Goal: Task Accomplishment & Management: Complete application form

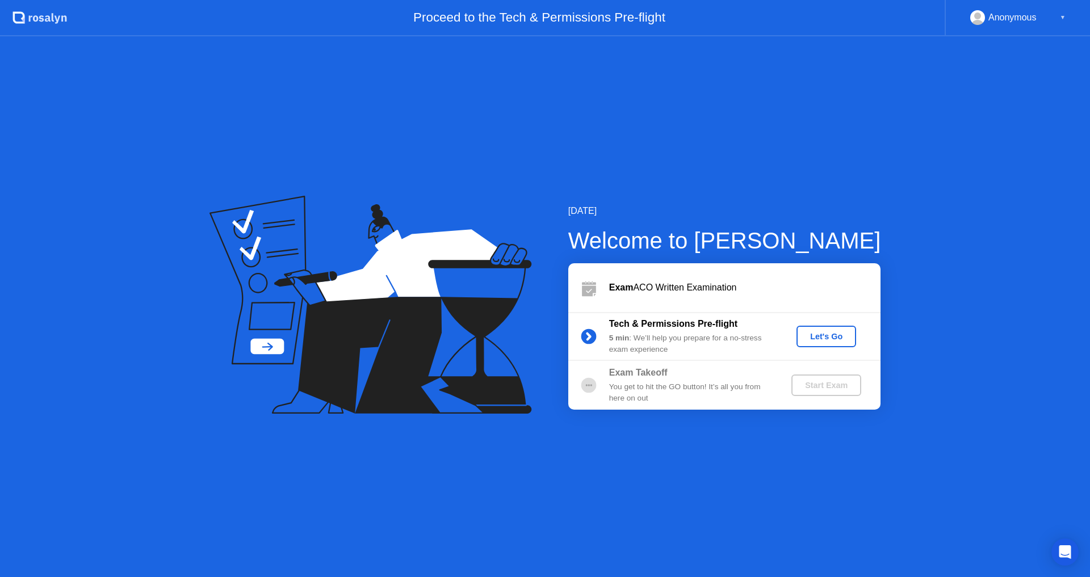
click at [830, 334] on div "Let's Go" at bounding box center [826, 336] width 51 height 9
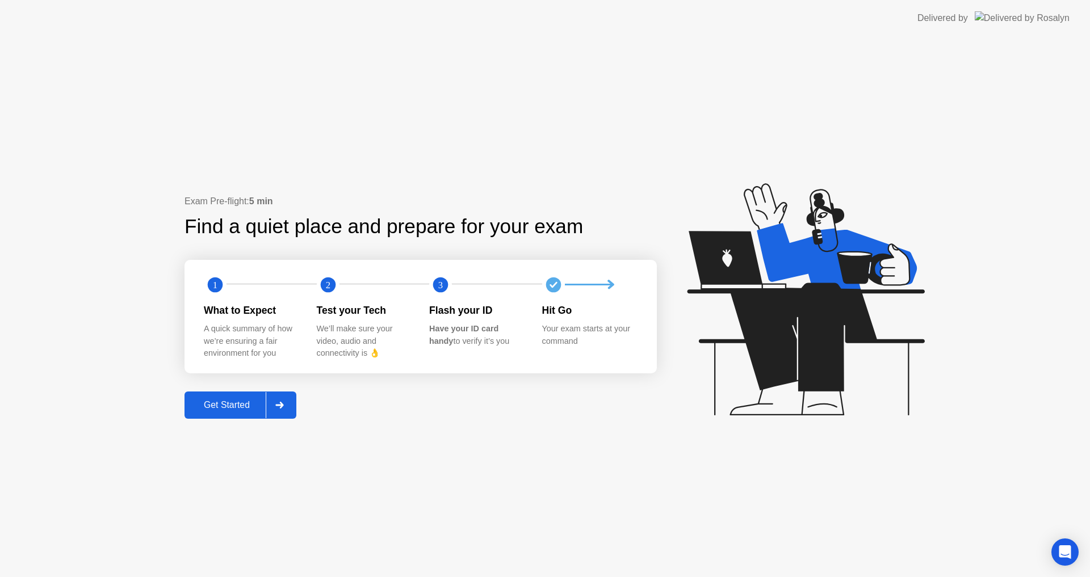
click at [205, 403] on div "Get Started" at bounding box center [227, 405] width 78 height 10
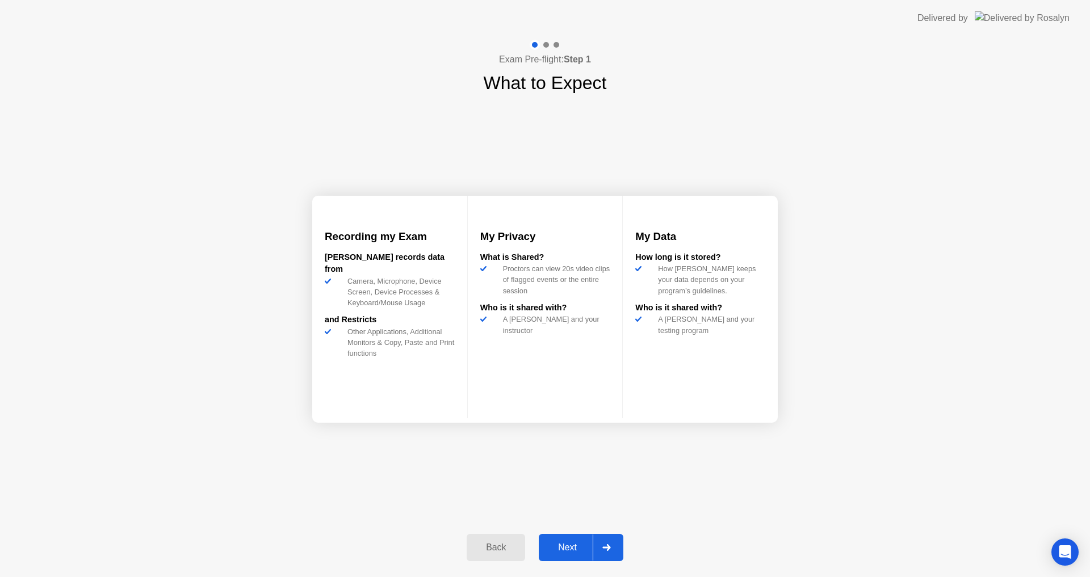
click at [576, 545] on div "Next" at bounding box center [567, 548] width 51 height 10
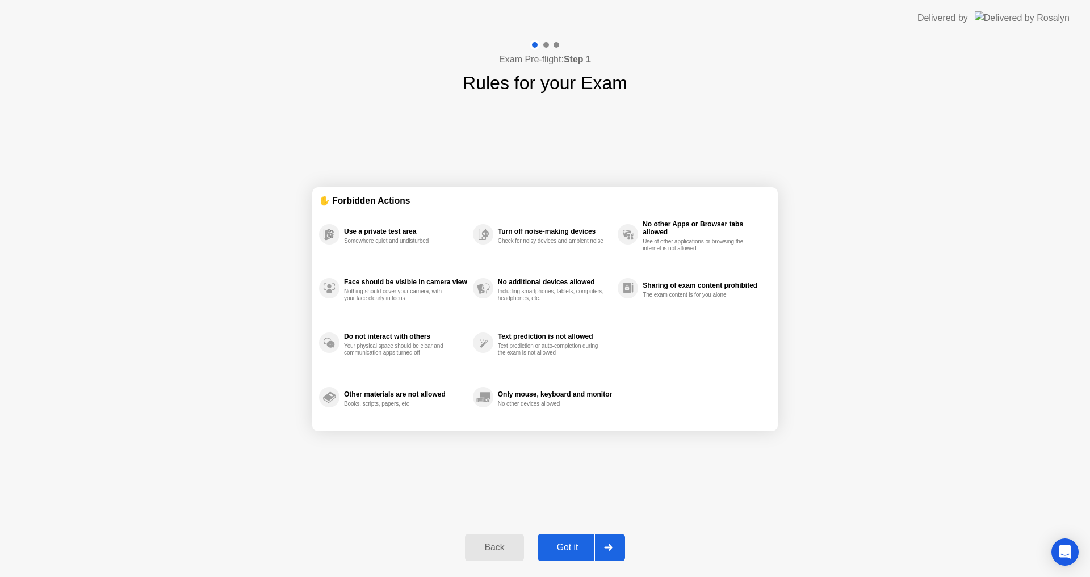
click at [576, 545] on div "Got it" at bounding box center [567, 548] width 53 height 10
select select "**********"
select select "*******"
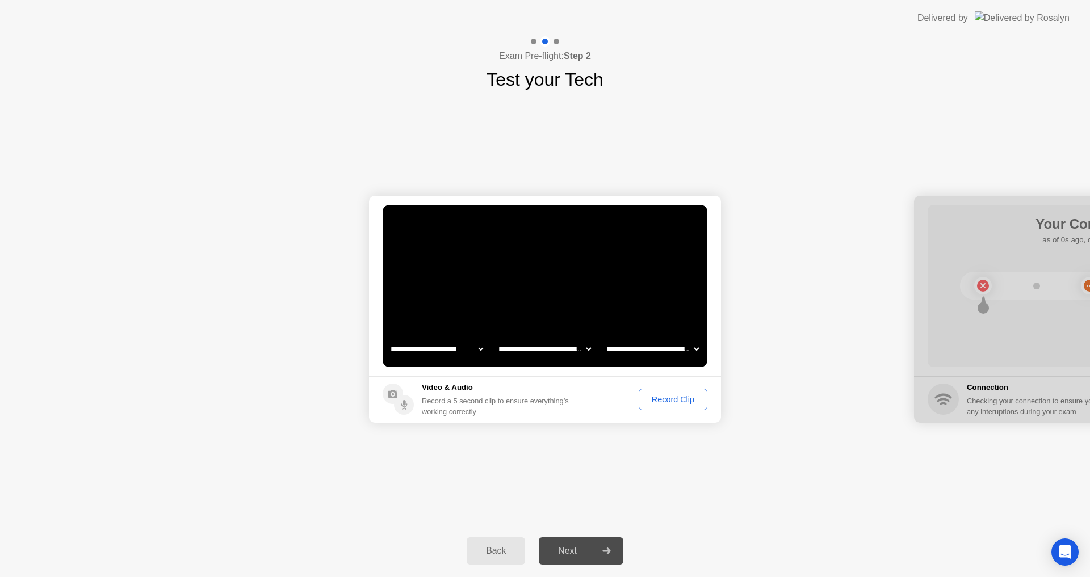
click at [676, 398] on div "Record Clip" at bounding box center [673, 399] width 61 height 9
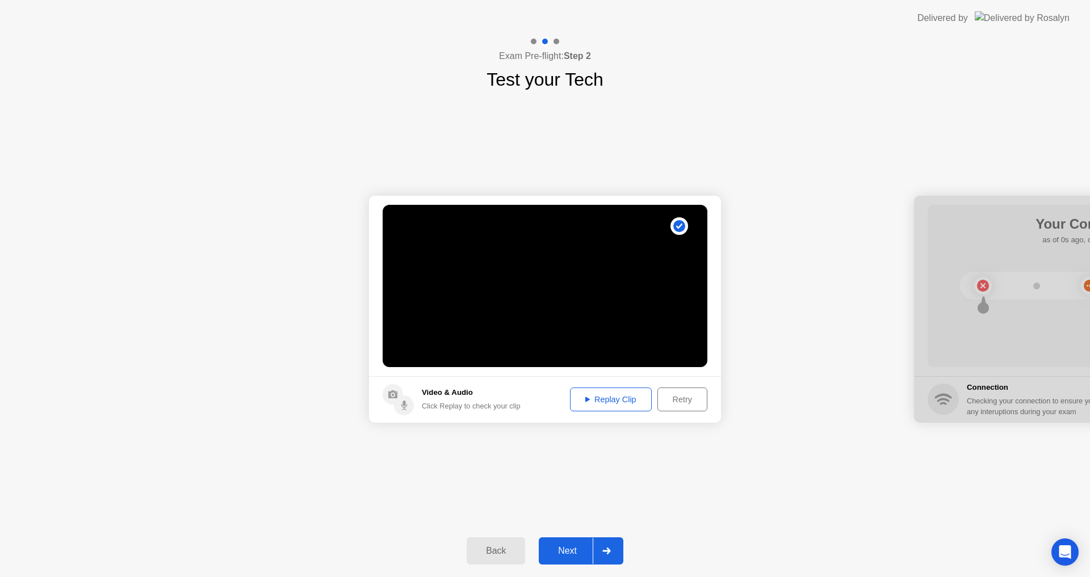
click at [589, 548] on div "Next" at bounding box center [567, 551] width 51 height 10
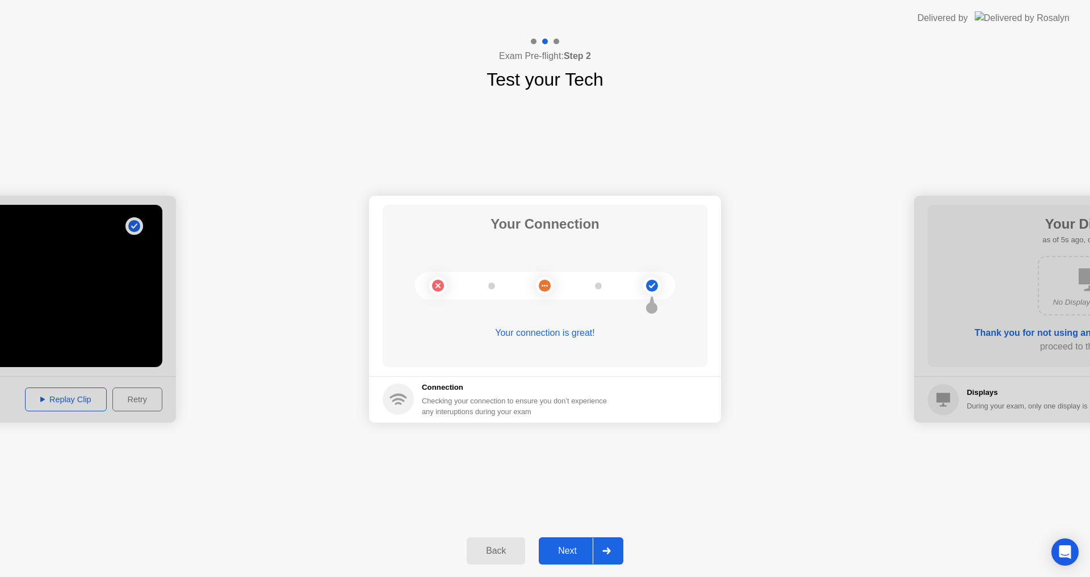
click at [564, 542] on button "Next" at bounding box center [581, 551] width 85 height 27
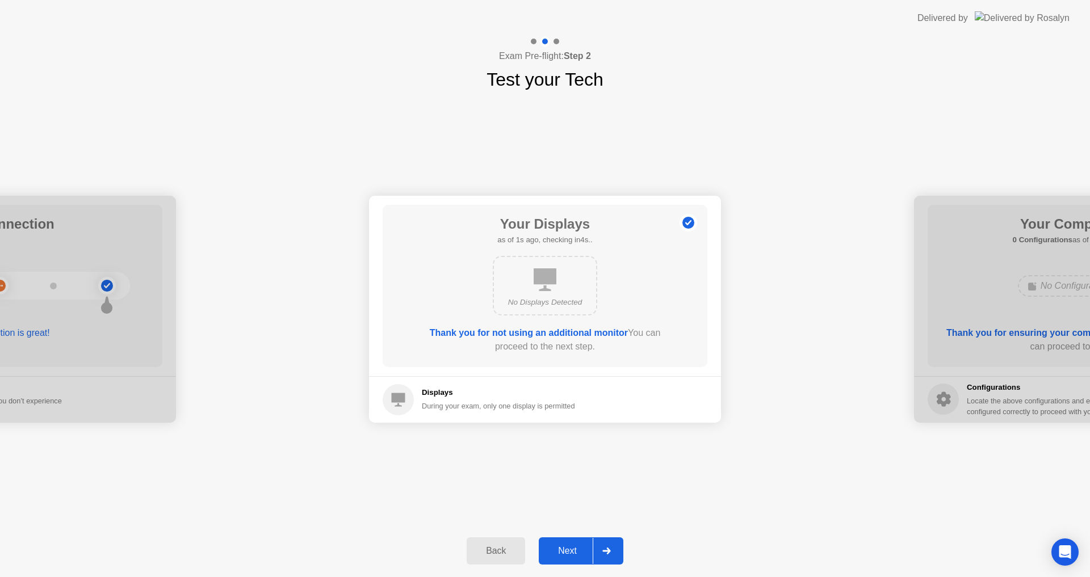
click at [568, 554] on div "Next" at bounding box center [567, 551] width 51 height 10
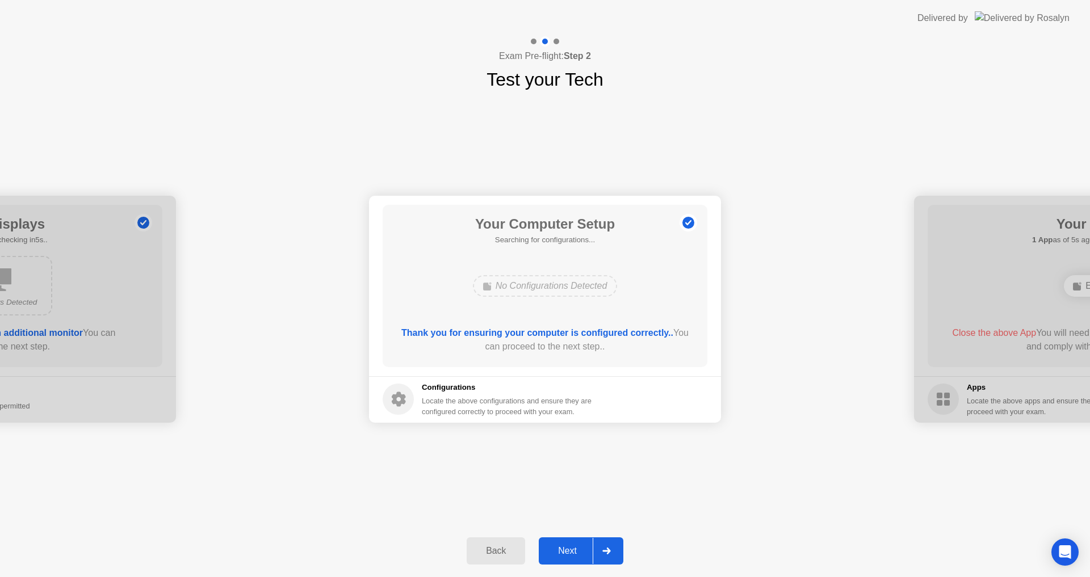
click at [568, 554] on div "Next" at bounding box center [567, 551] width 51 height 10
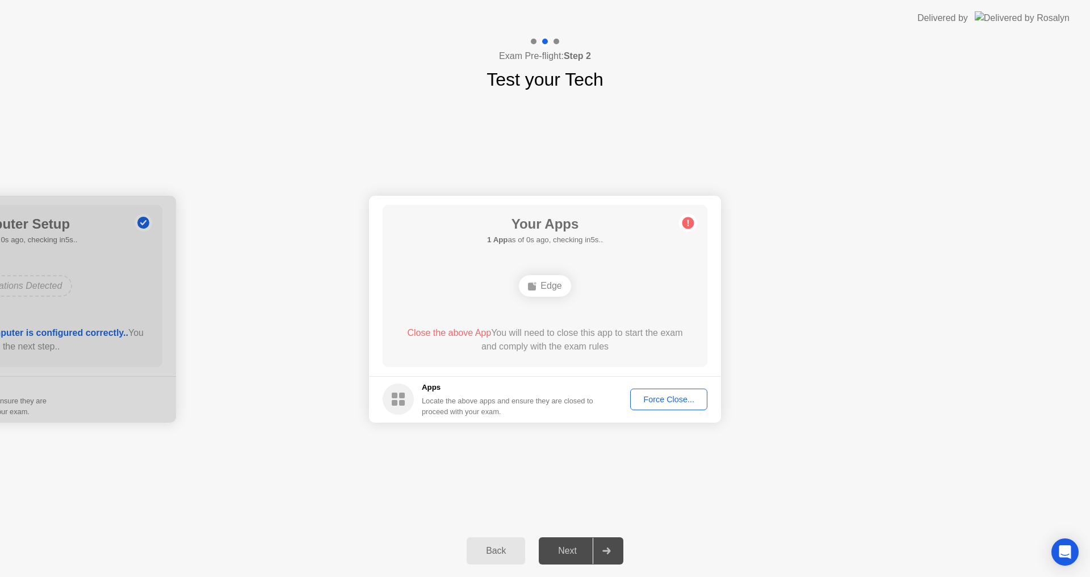
click at [510, 551] on div "Back" at bounding box center [496, 551] width 52 height 10
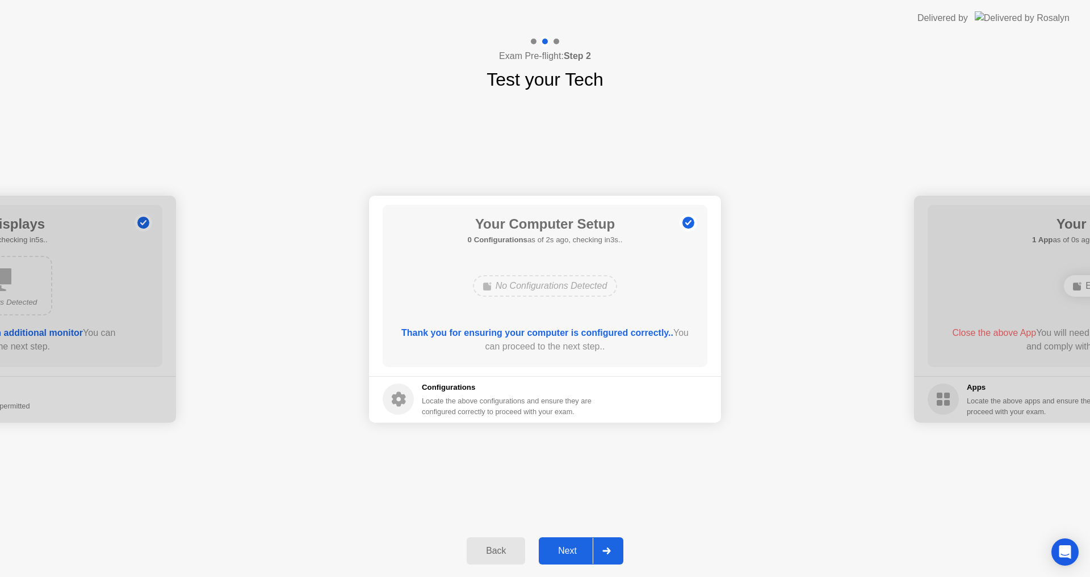
click at [576, 546] on div "Next" at bounding box center [567, 551] width 51 height 10
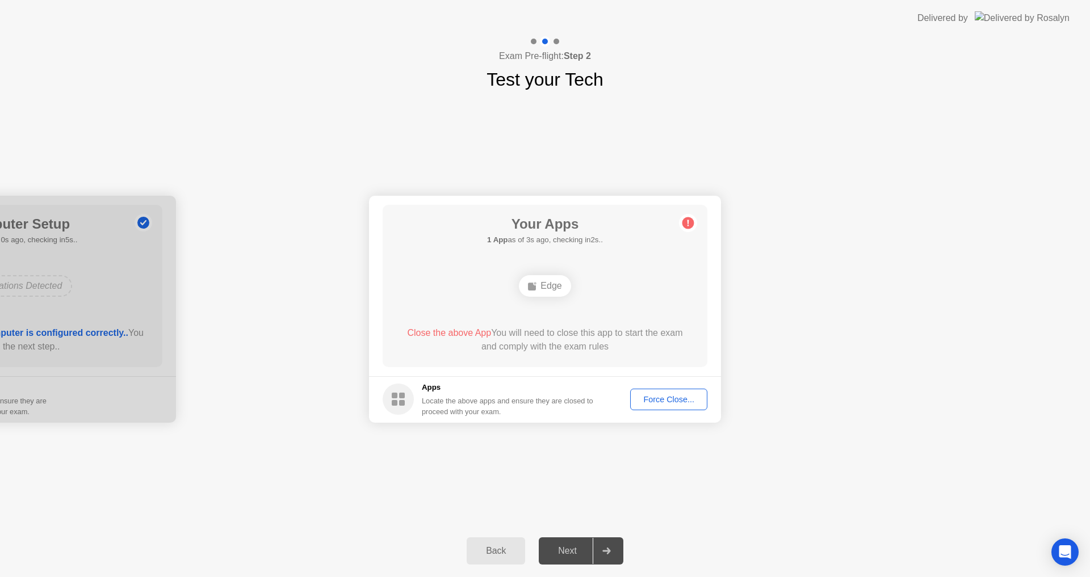
click at [671, 404] on div "Force Close..." at bounding box center [668, 399] width 69 height 9
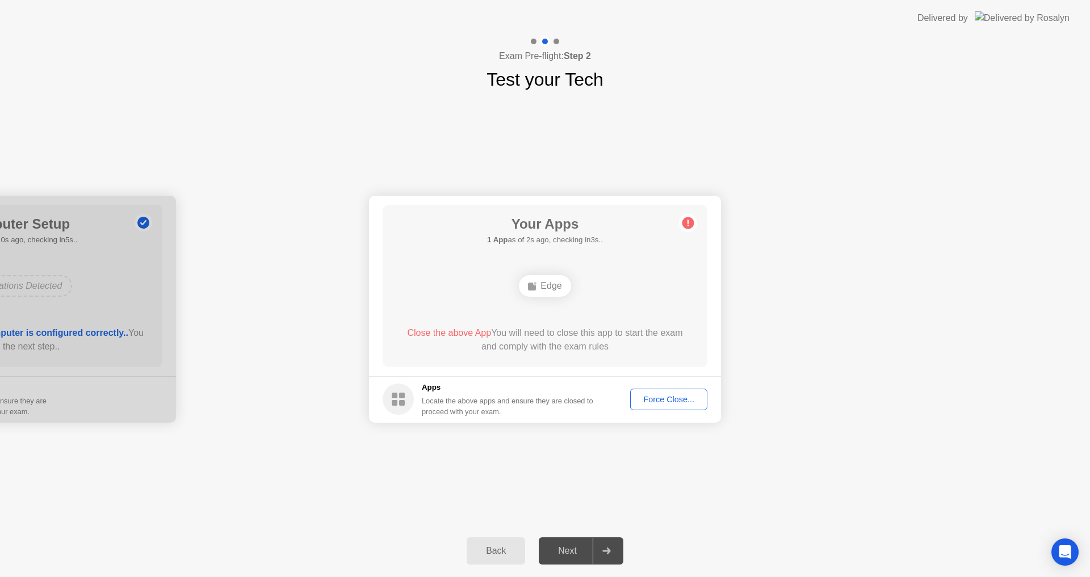
click at [667, 400] on div "Force Close..." at bounding box center [668, 399] width 69 height 9
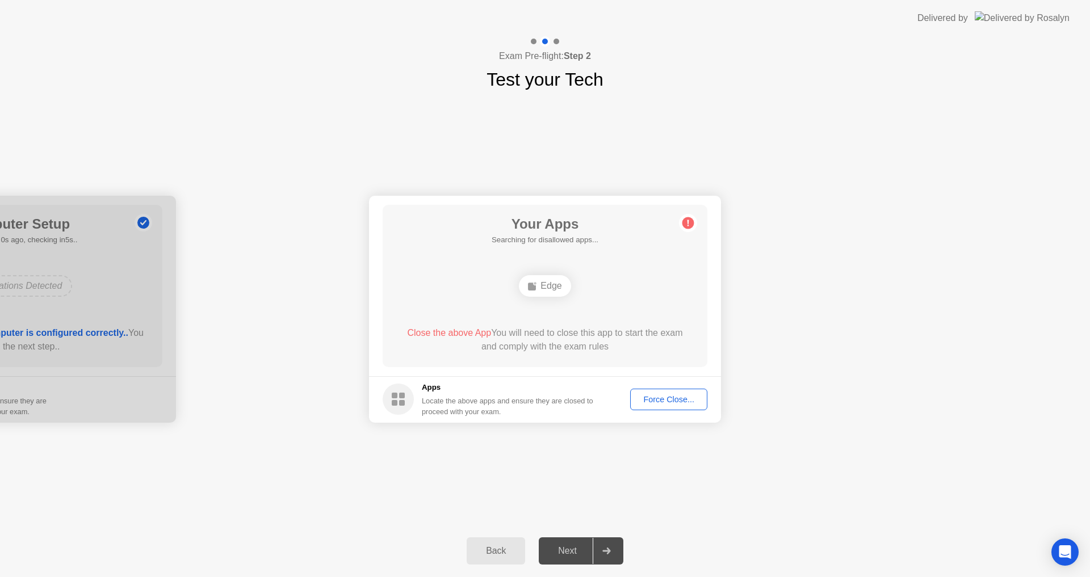
click at [631, 556] on div "Back Next" at bounding box center [545, 551] width 1090 height 52
click at [430, 334] on span "Close the above App" at bounding box center [449, 333] width 84 height 10
click at [459, 333] on span "Close the above App" at bounding box center [449, 333] width 84 height 10
click at [692, 220] on circle at bounding box center [688, 223] width 12 height 12
click at [688, 401] on div "Force Close..." at bounding box center [668, 399] width 69 height 9
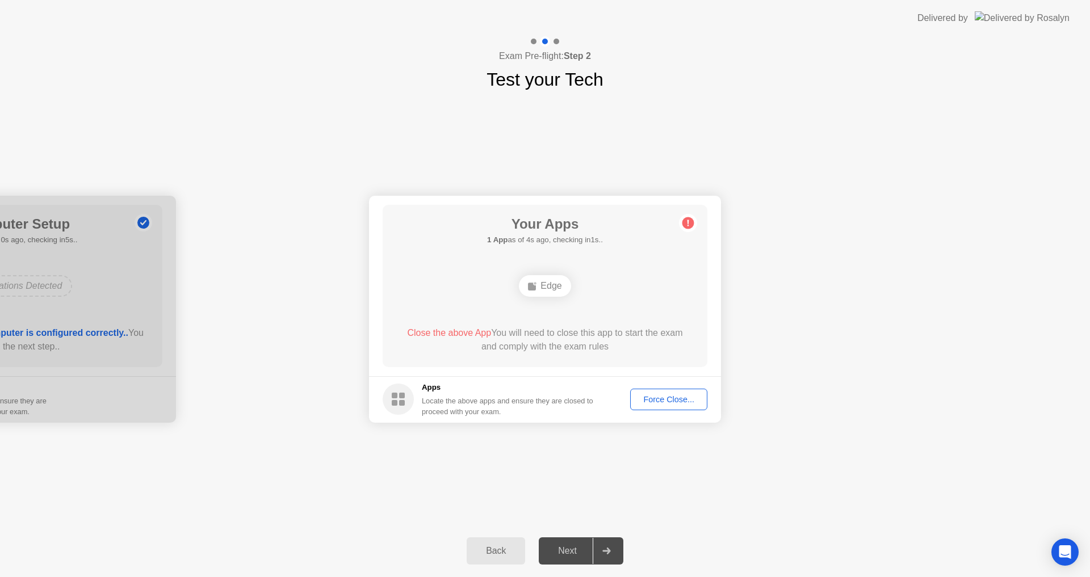
click at [614, 542] on div at bounding box center [606, 551] width 27 height 26
click at [696, 408] on button "Force Close..." at bounding box center [668, 400] width 77 height 22
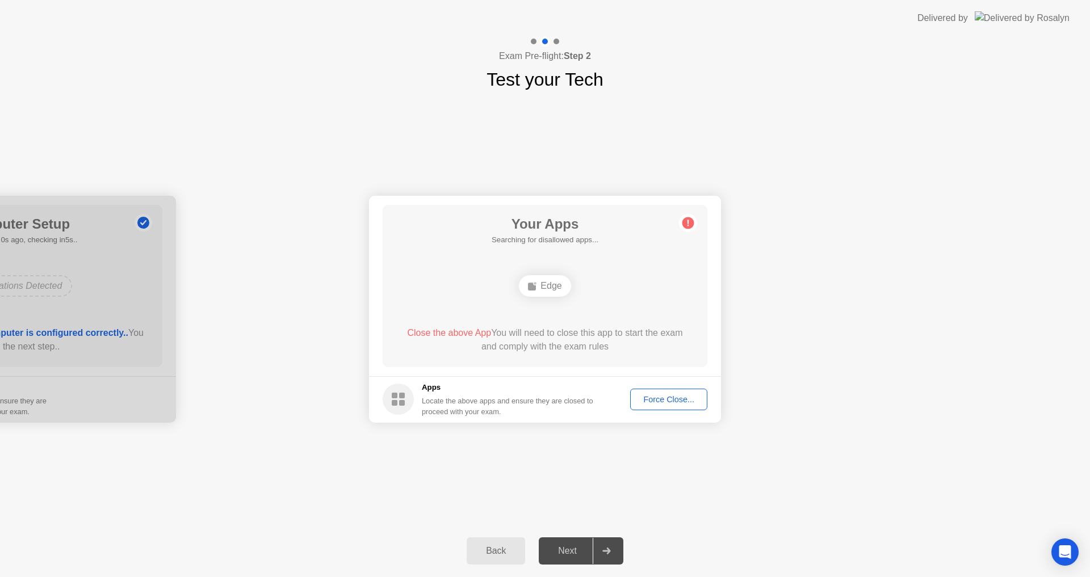
click at [648, 396] on div "Force Close..." at bounding box center [668, 399] width 69 height 9
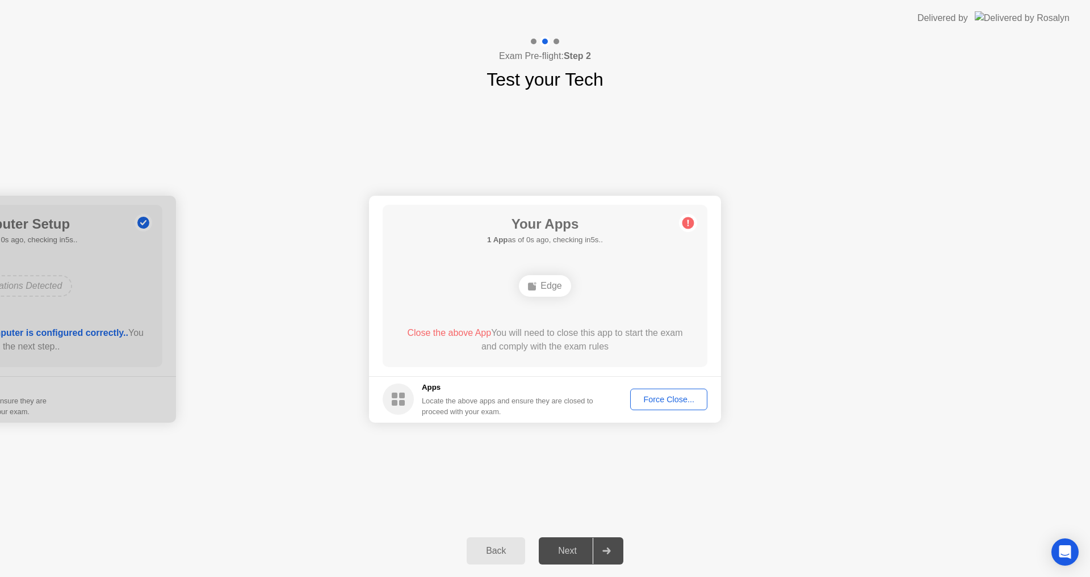
click at [684, 411] on footer "Apps Locate the above apps and ensure they are closed to proceed with your exam…" at bounding box center [545, 399] width 352 height 47
click at [671, 402] on div "Force Close..." at bounding box center [668, 399] width 69 height 9
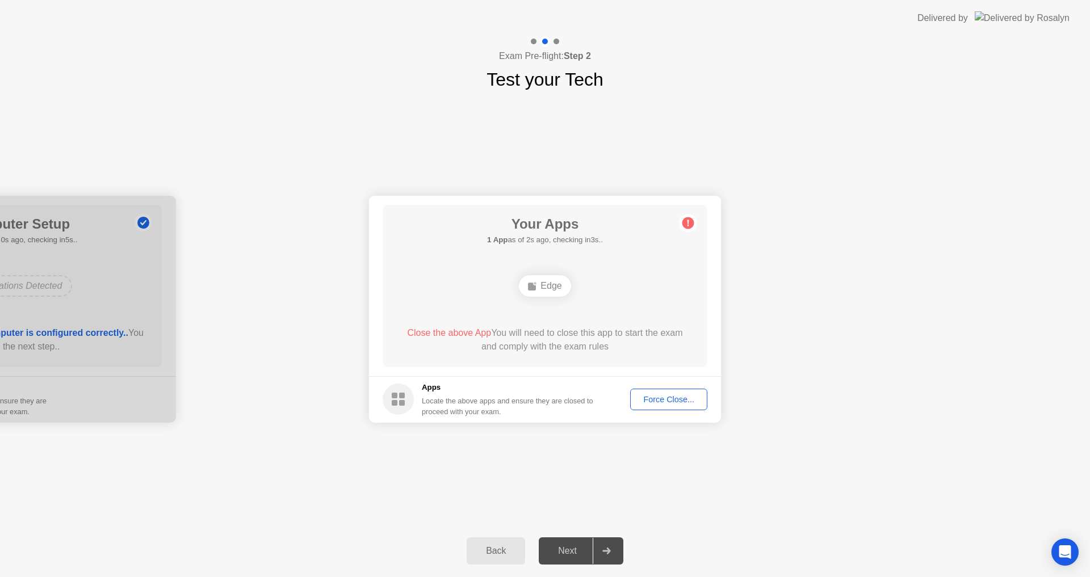
click at [535, 286] on rect at bounding box center [532, 287] width 8 height 8
click at [550, 225] on h1 "Your Apps" at bounding box center [545, 224] width 116 height 20
click at [453, 335] on span "Close the above App" at bounding box center [449, 333] width 84 height 10
click at [516, 337] on div "Close the above App You will need to close this app to start the exam and compl…" at bounding box center [545, 339] width 292 height 27
click at [588, 351] on div "Close the above App You will need to close this app to start the exam and compl…" at bounding box center [545, 339] width 292 height 27
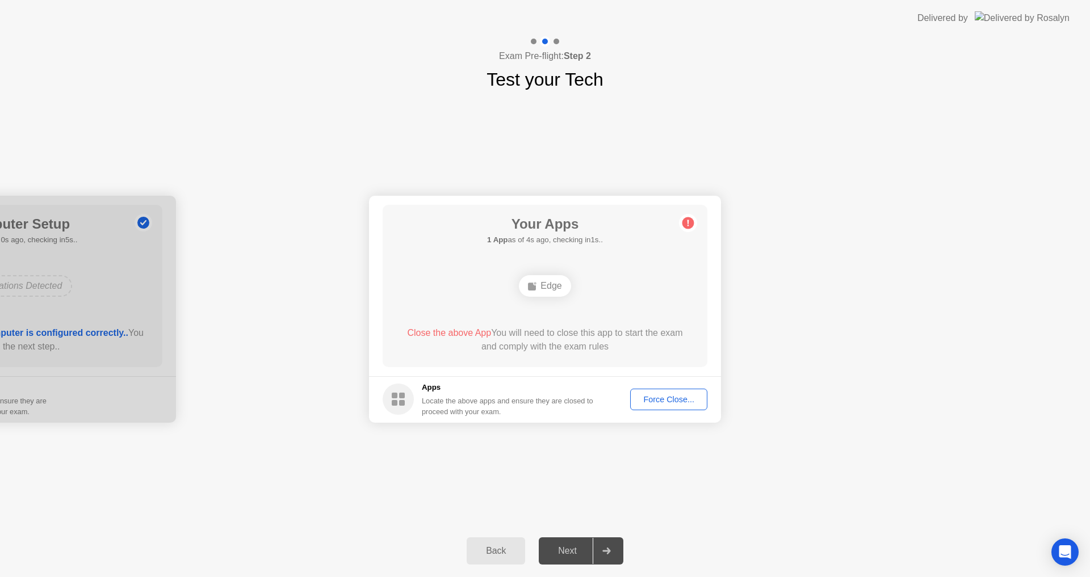
click at [590, 350] on div "Close the above App You will need to close this app to start the exam and compl…" at bounding box center [545, 339] width 292 height 27
click at [589, 350] on div "Close the above App You will need to close this app to start the exam and compl…" at bounding box center [545, 339] width 292 height 27
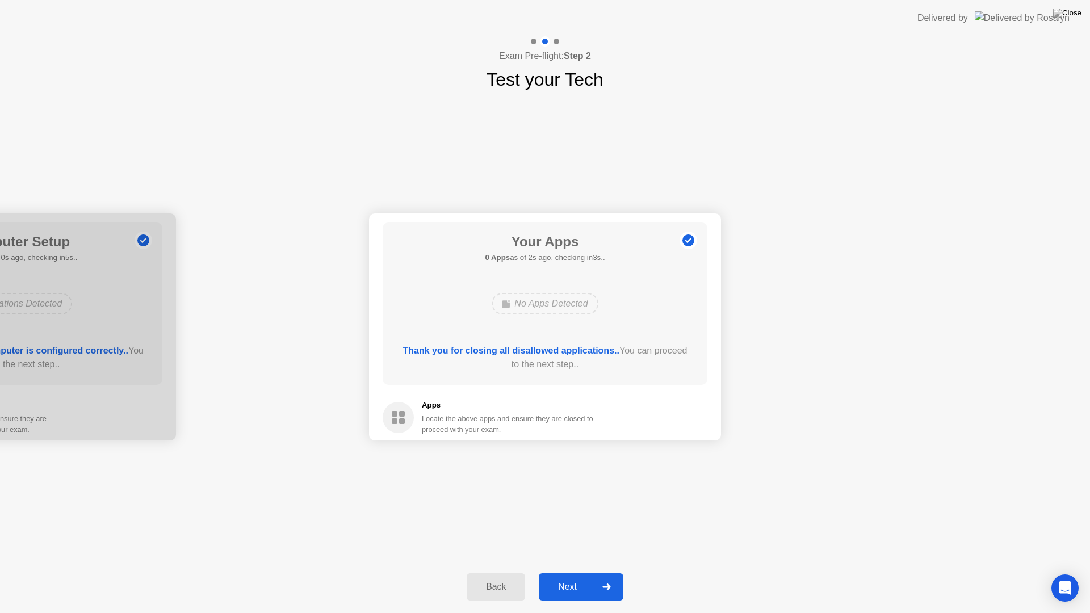
click at [573, 577] on div "Next" at bounding box center [567, 587] width 51 height 10
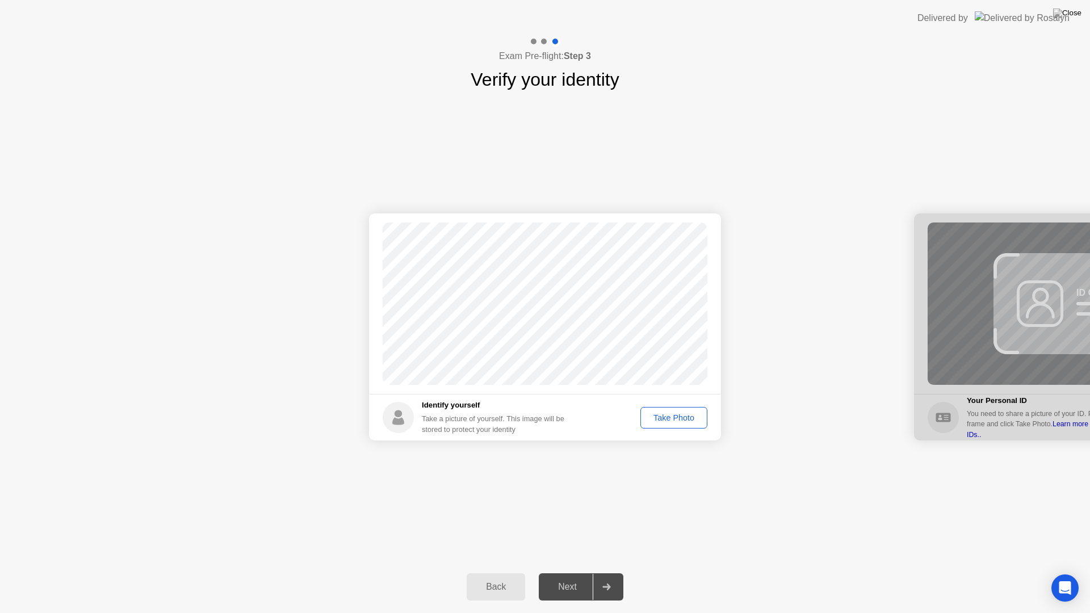
click at [663, 424] on button "Take Photo" at bounding box center [673, 418] width 67 height 22
click at [565, 577] on div "Next" at bounding box center [567, 587] width 51 height 10
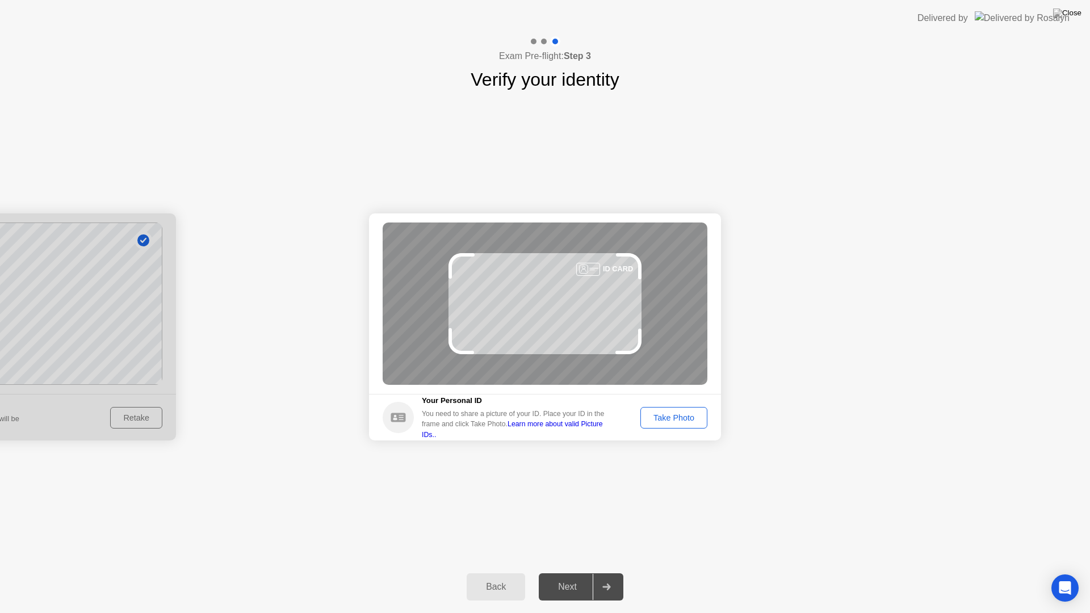
click at [657, 418] on div "Take Photo" at bounding box center [673, 417] width 59 height 9
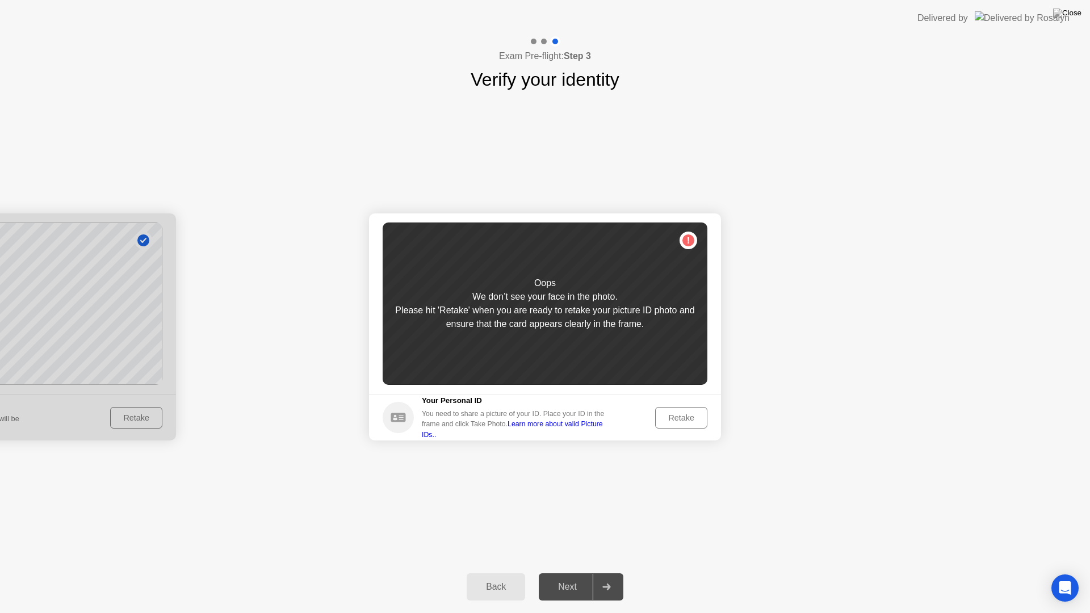
click at [676, 419] on div "Retake" at bounding box center [681, 417] width 44 height 9
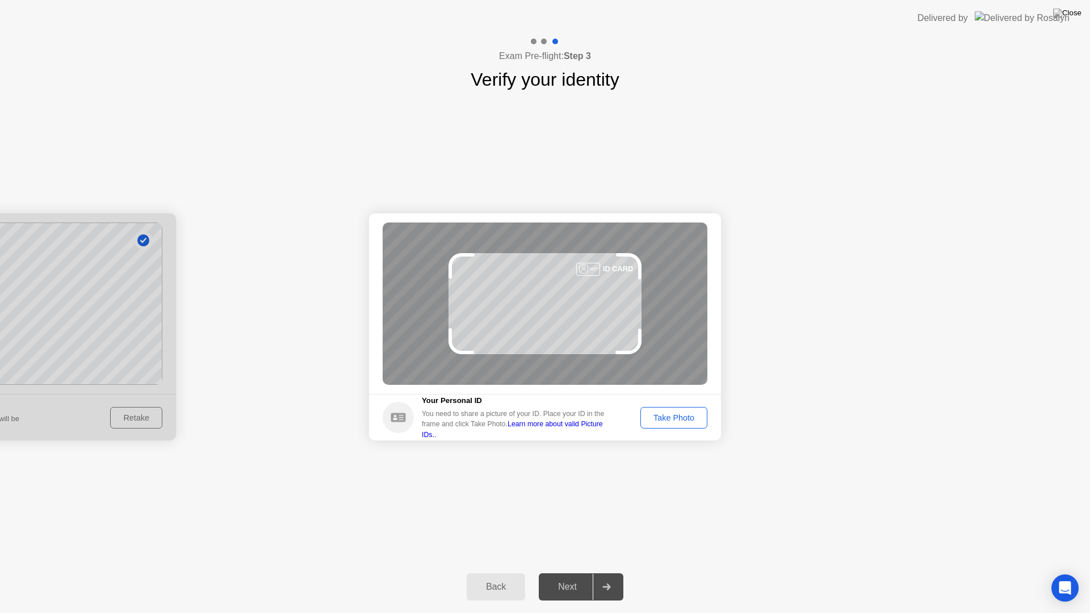
click at [676, 419] on div "Take Photo" at bounding box center [673, 417] width 59 height 9
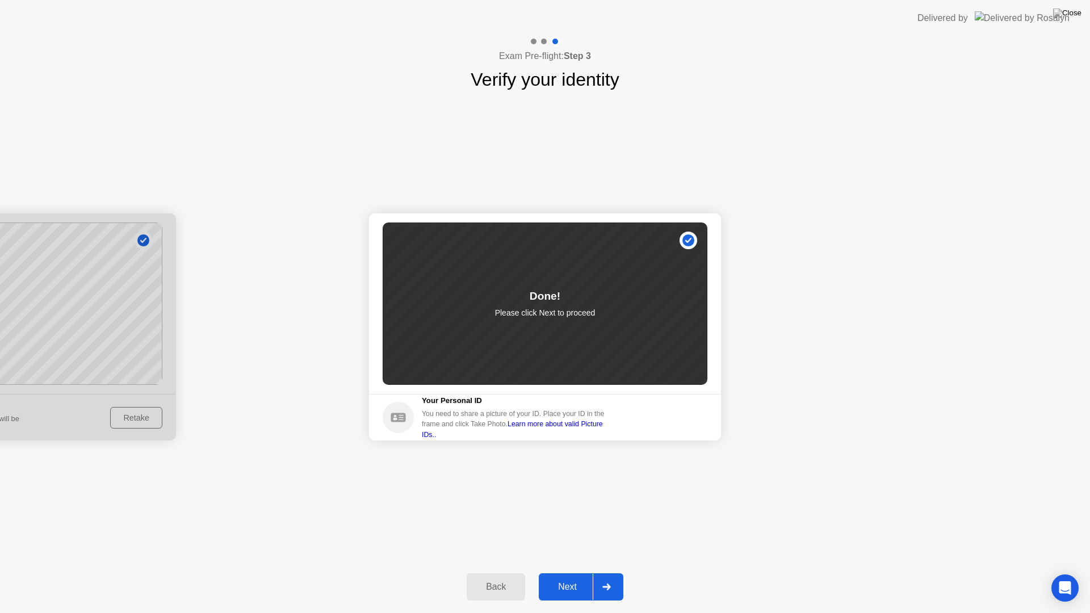
click at [560, 577] on div "Next" at bounding box center [567, 587] width 51 height 10
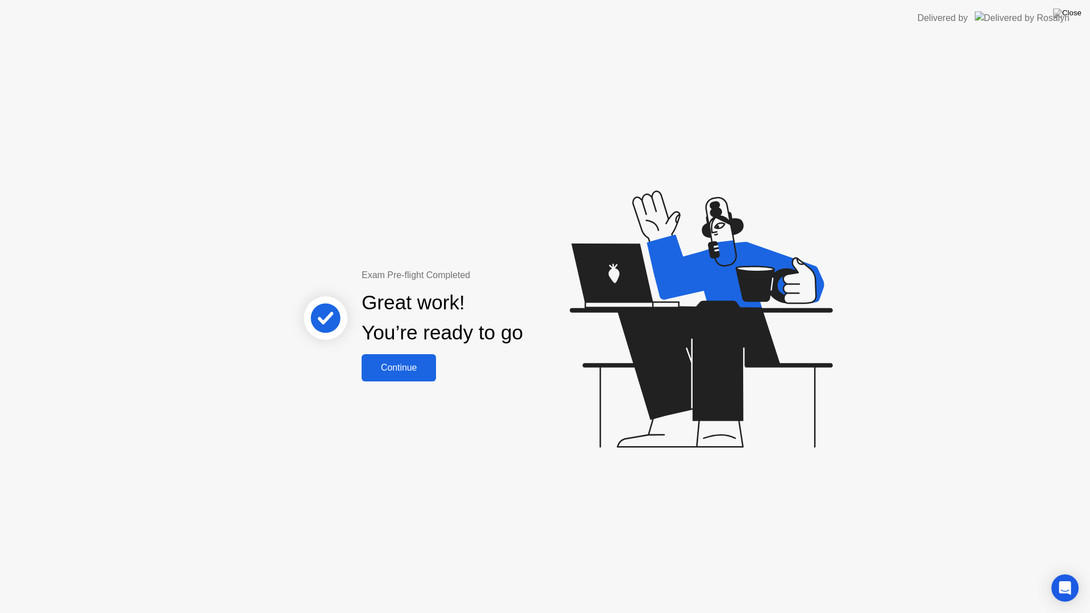
click at [397, 371] on div "Continue" at bounding box center [399, 368] width 68 height 10
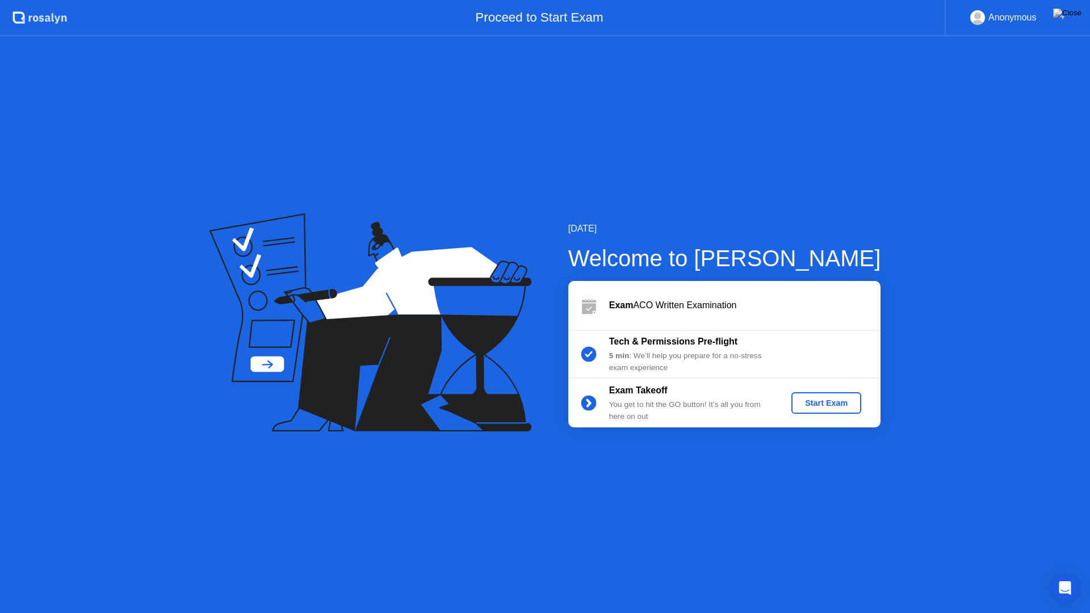
click at [817, 403] on div "Start Exam" at bounding box center [826, 402] width 61 height 9
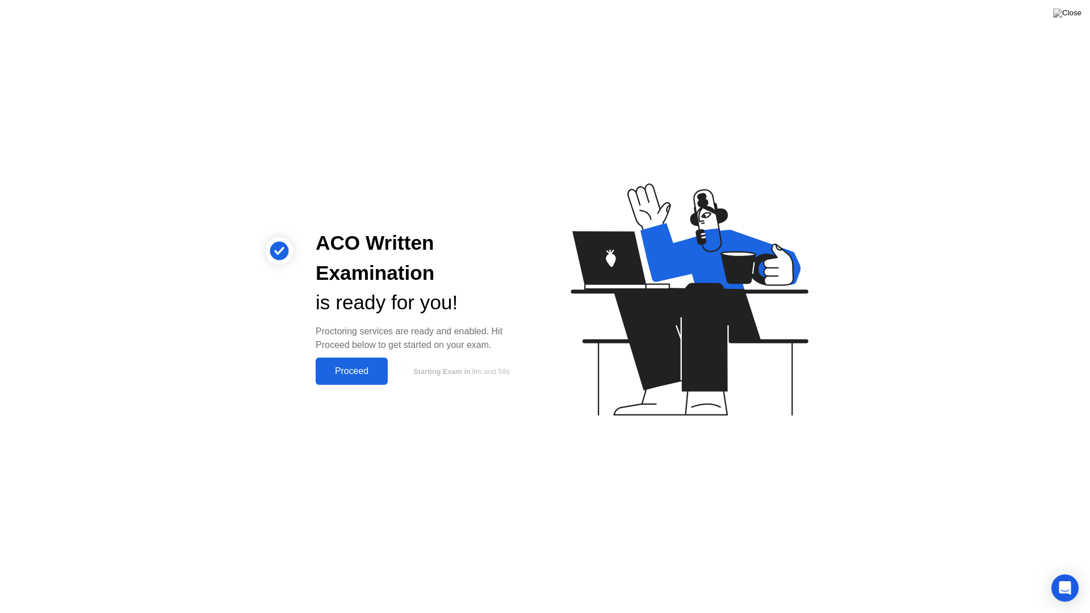
click at [342, 372] on div "Proceed" at bounding box center [351, 371] width 65 height 10
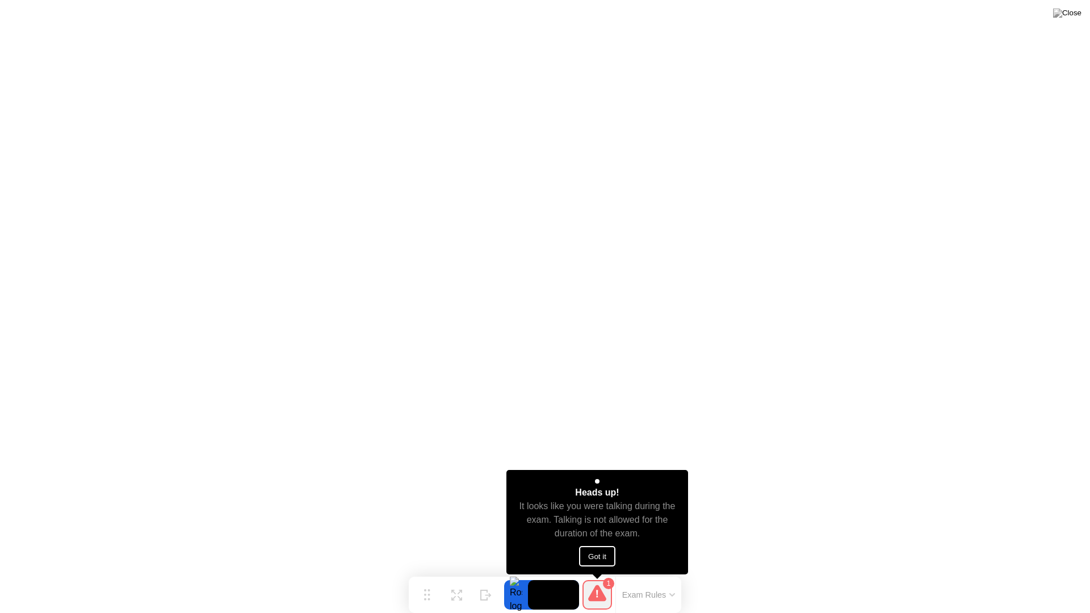
click at [602, 553] on button "Got it" at bounding box center [597, 556] width 36 height 20
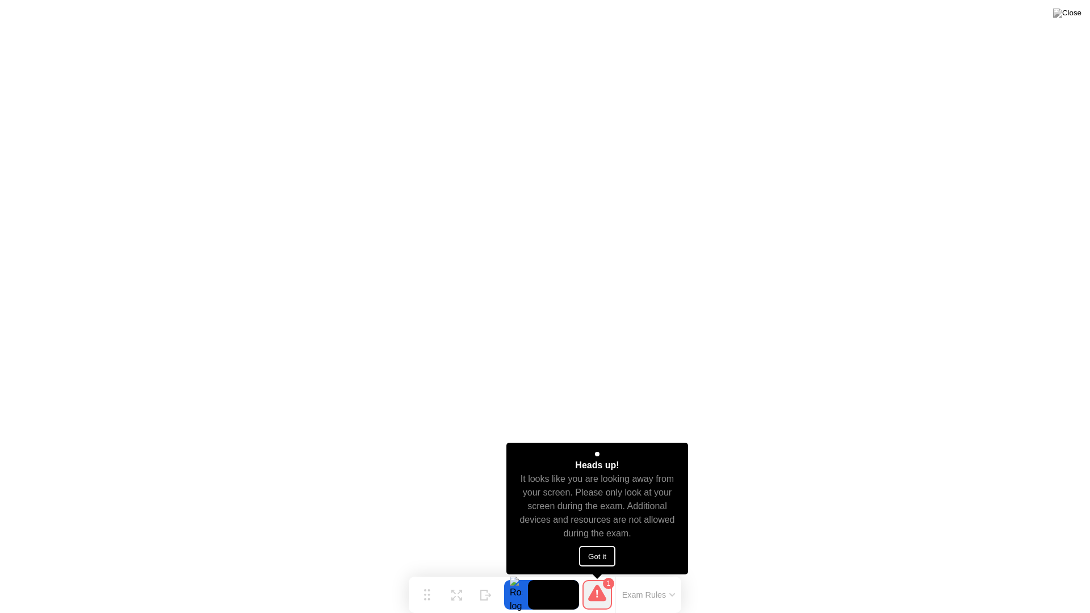
click at [605, 559] on button "Got it" at bounding box center [597, 556] width 36 height 20
